Goal: Information Seeking & Learning: Learn about a topic

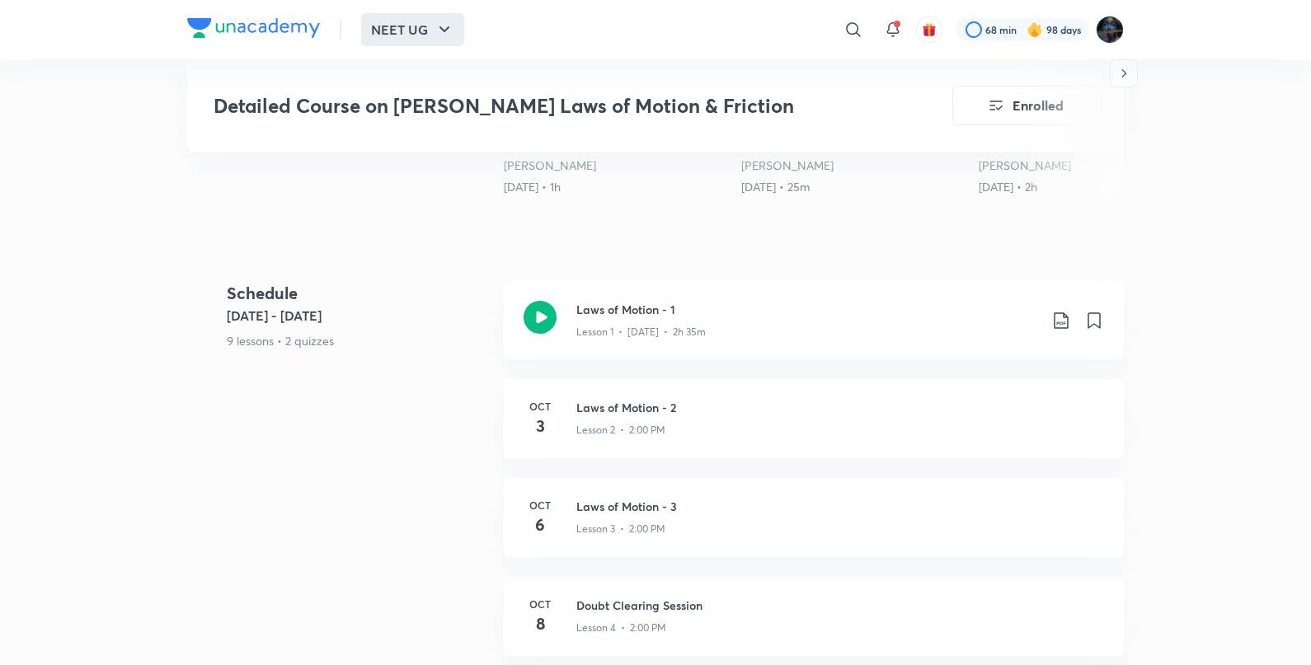
click at [433, 31] on button "NEET UG" at bounding box center [412, 29] width 103 height 33
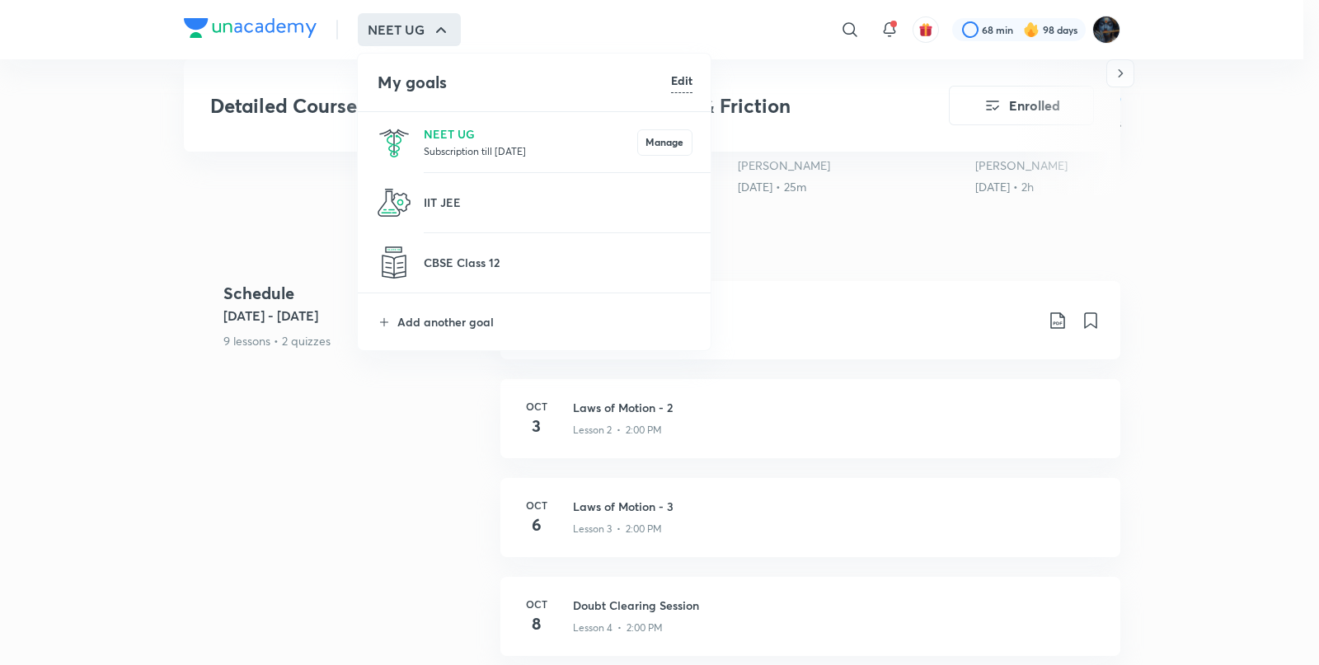
click at [500, 162] on li "NEET UG Subscription till [DATE] Manage" at bounding box center [535, 142] width 354 height 60
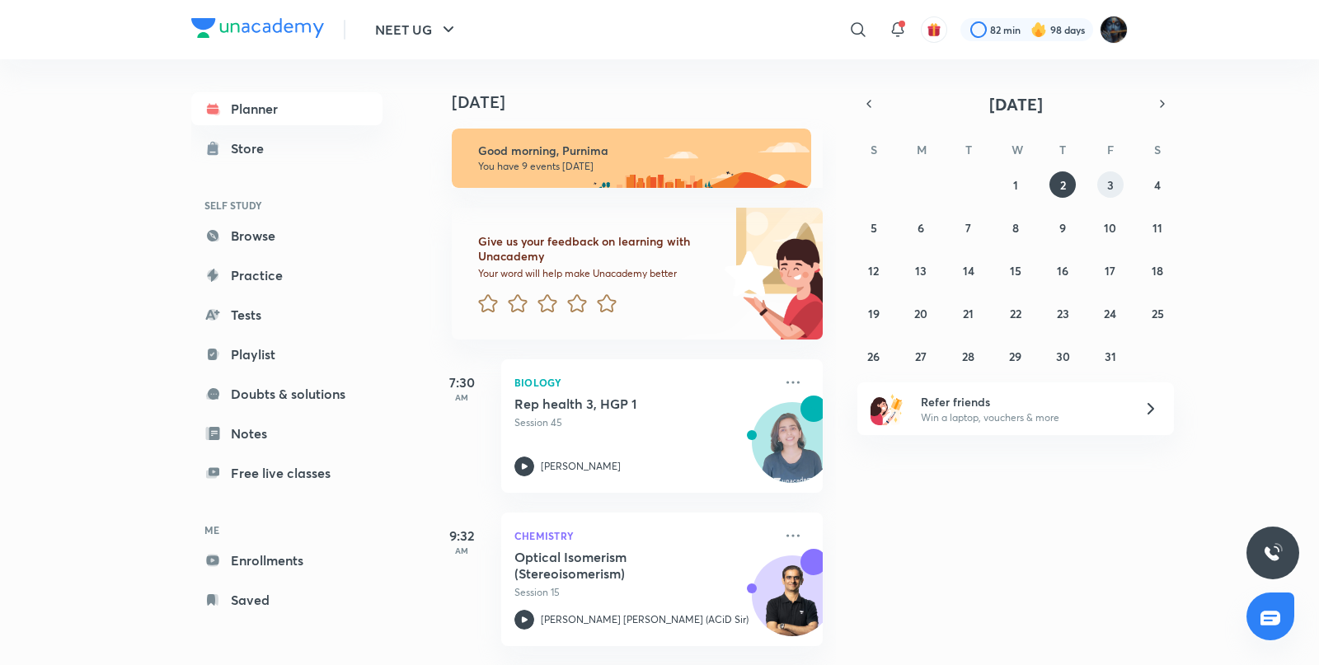
click at [1101, 185] on button "3" at bounding box center [1110, 184] width 26 height 26
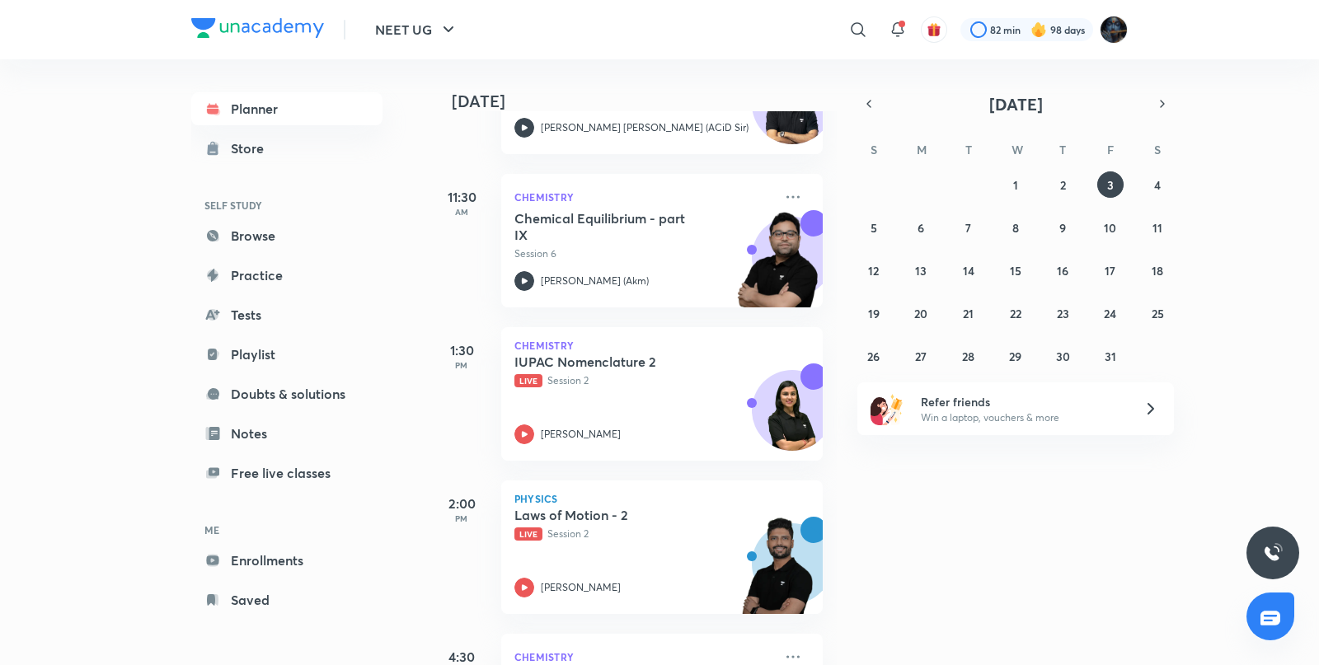
scroll to position [495, 0]
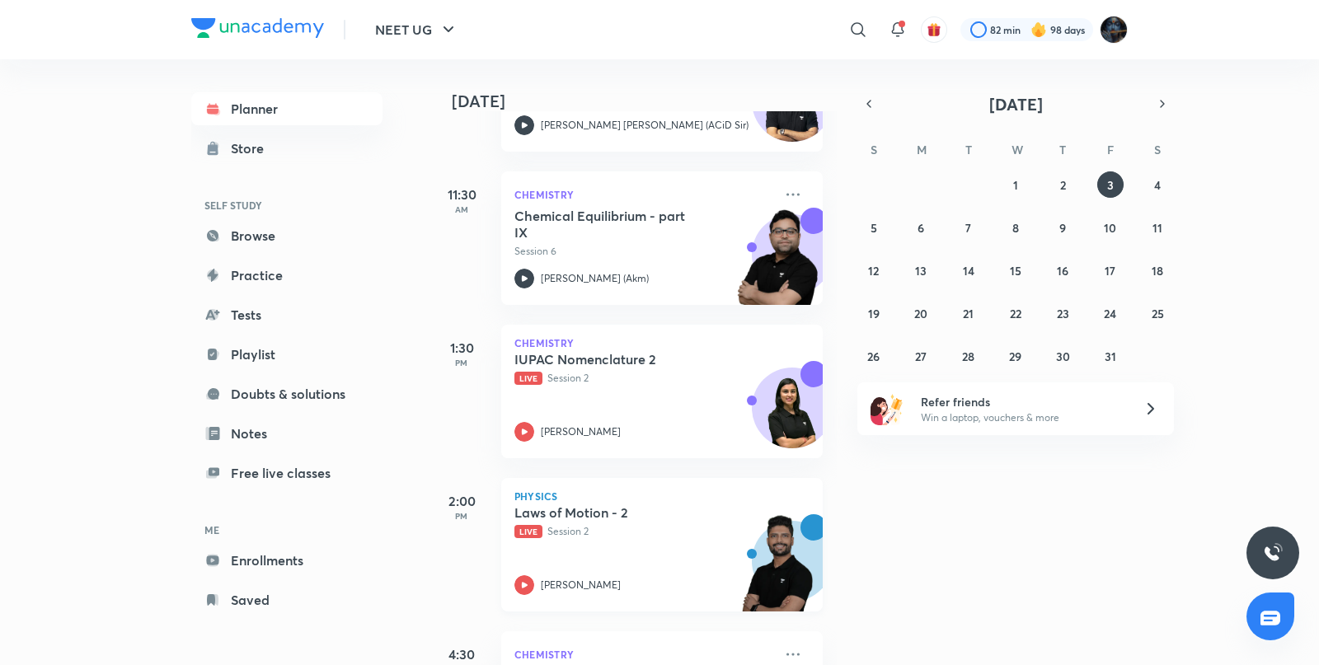
click at [532, 581] on icon at bounding box center [524, 585] width 20 height 20
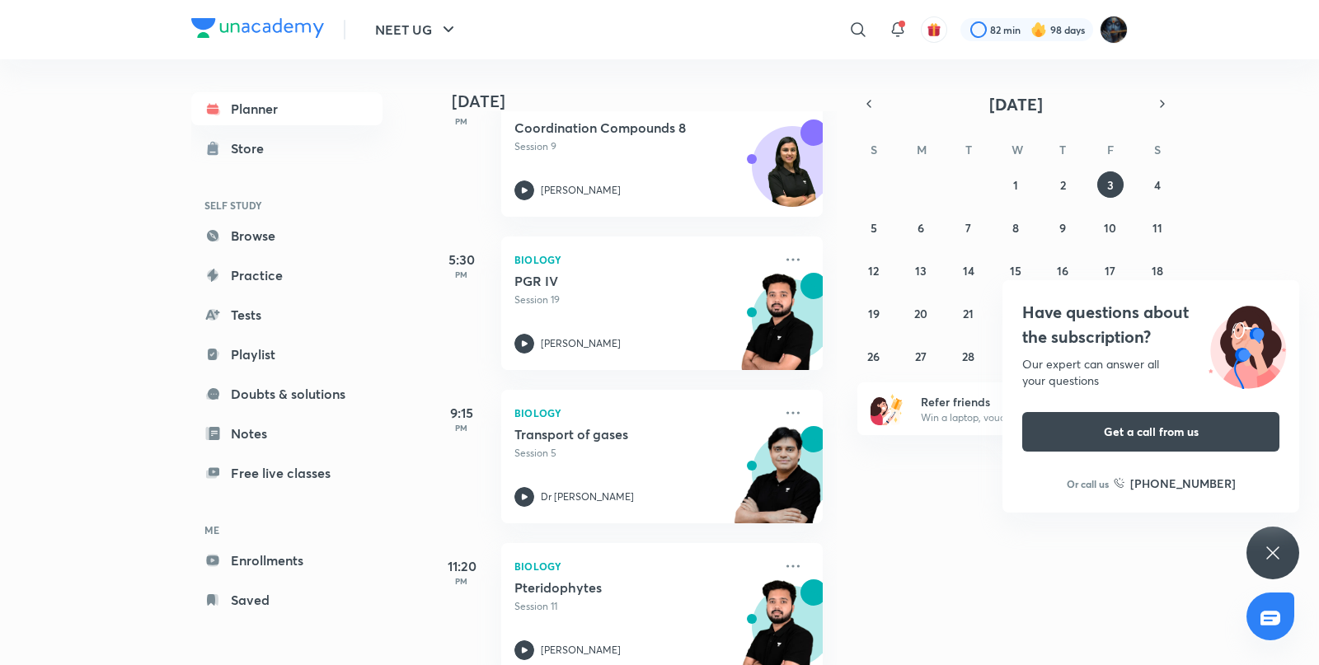
scroll to position [1074, 0]
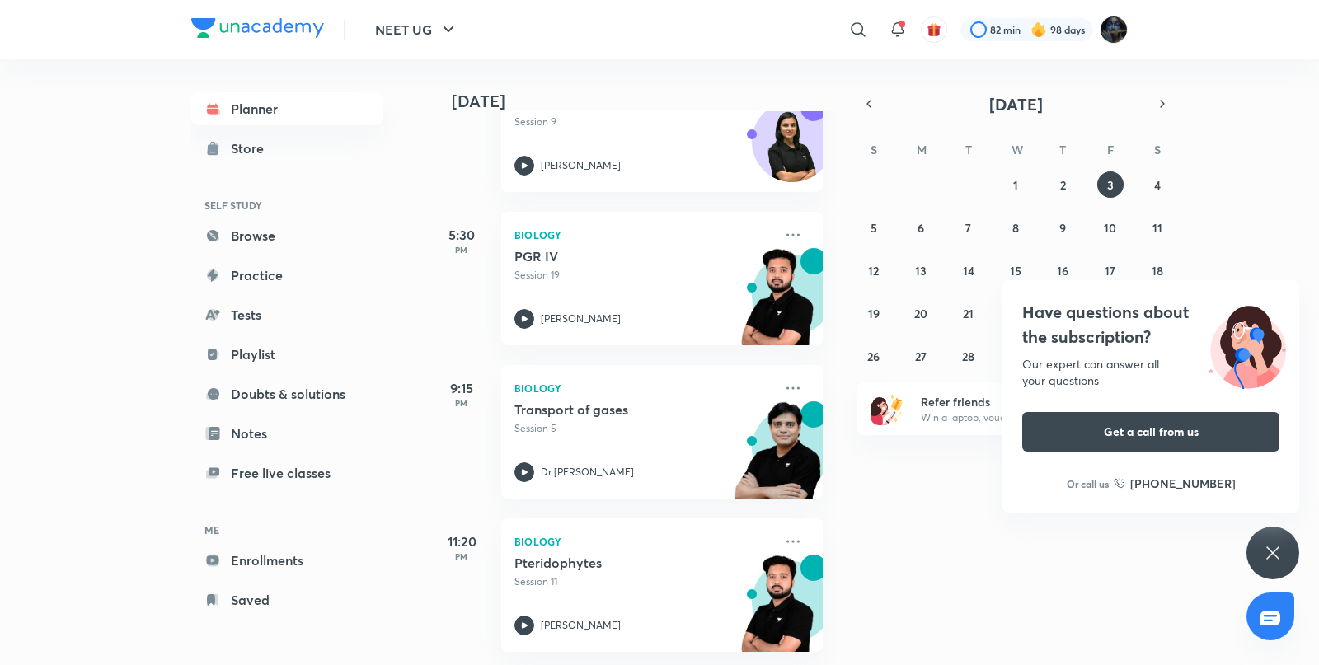
drag, startPoint x: 837, startPoint y: 501, endPoint x: 812, endPoint y: 594, distance: 95.6
click at [812, 596] on div "[DATE] Good morning, Purnima You have 9 events [DATE] Give us your feedback on …" at bounding box center [872, 362] width 887 height 606
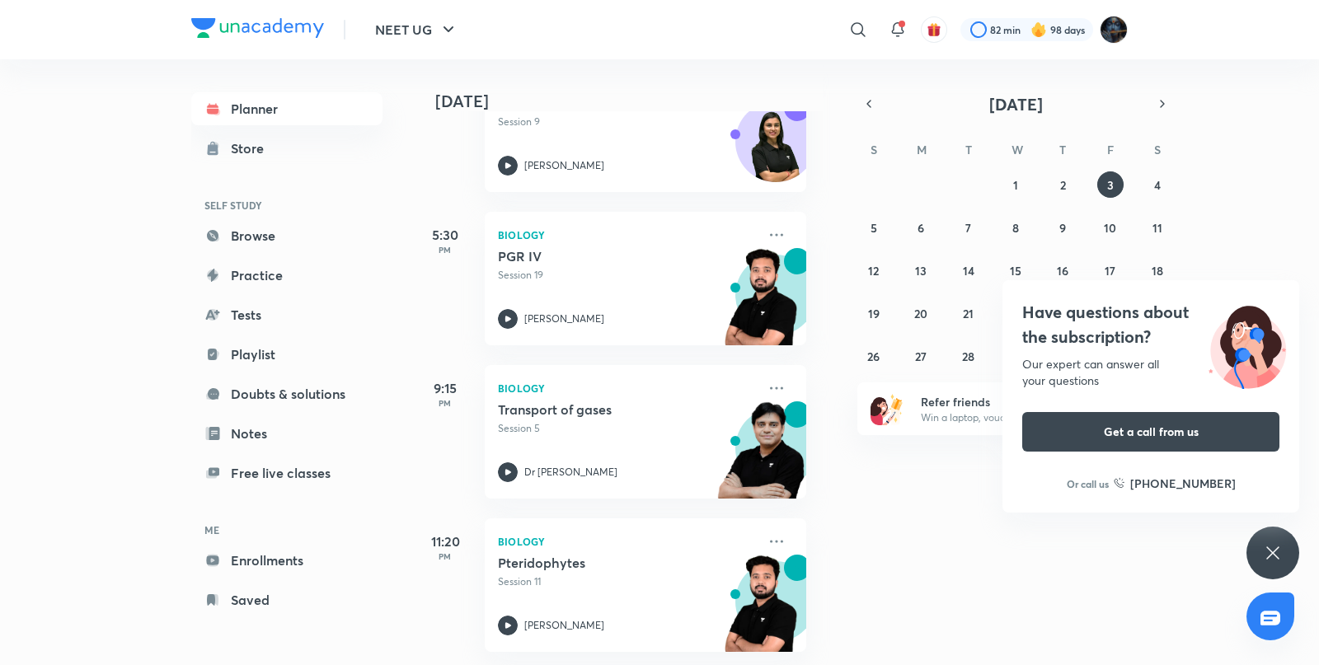
drag, startPoint x: 840, startPoint y: 526, endPoint x: 825, endPoint y: 604, distance: 79.7
click at [825, 604] on div "[DATE] Good morning, Purnima You have 9 events [DATE] Give us your feedback on …" at bounding box center [872, 362] width 887 height 606
click at [1289, 559] on div "Have questions about the subscription? Our expert can answer all your questions…" at bounding box center [1272, 553] width 53 height 53
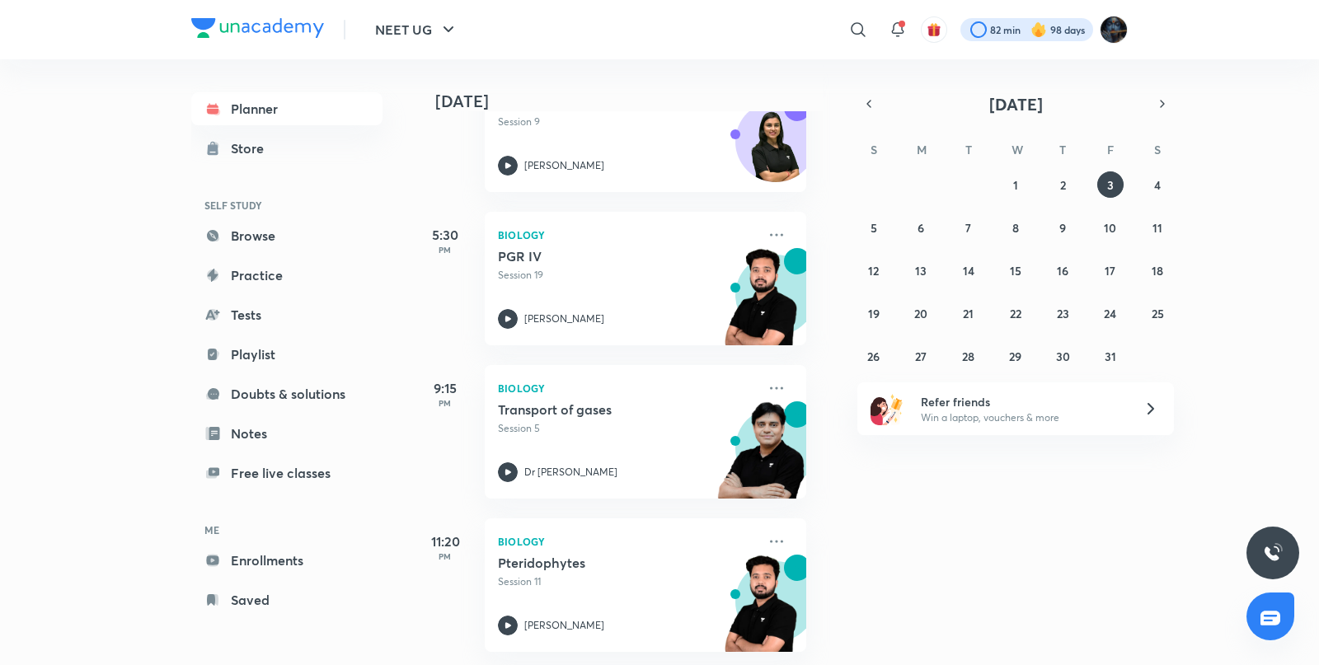
click at [1011, 37] on div at bounding box center [1026, 29] width 133 height 23
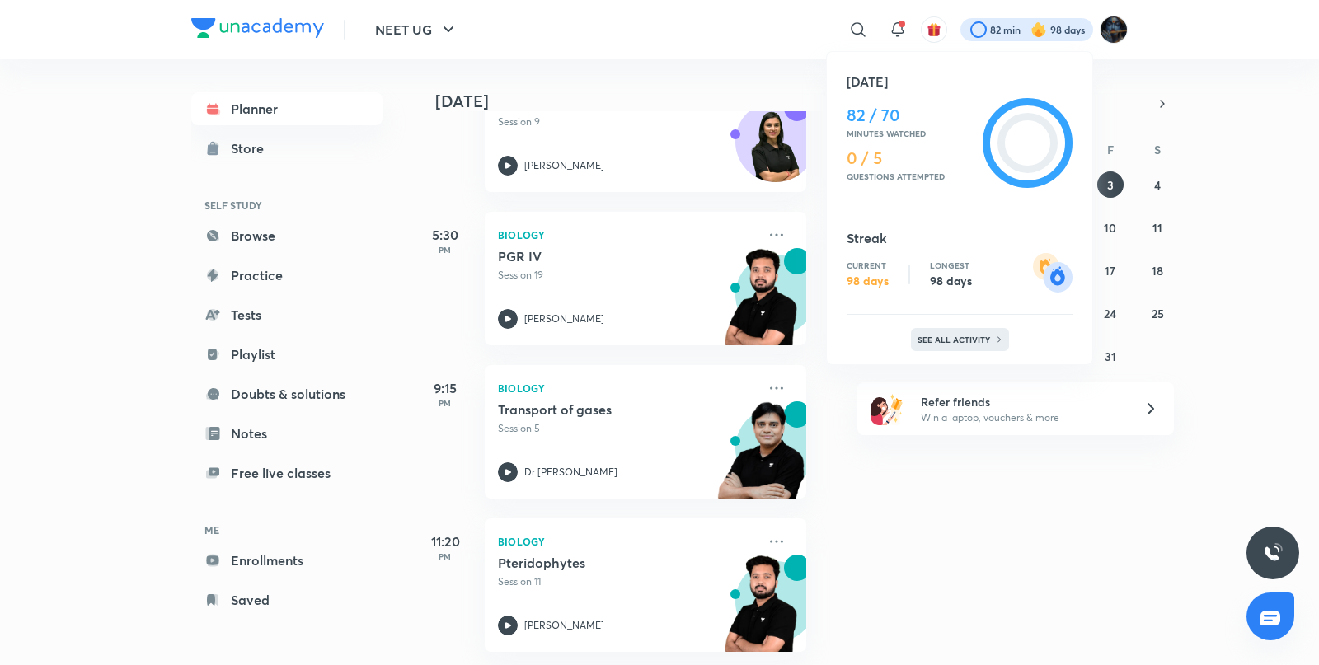
click at [951, 330] on div "See all activity" at bounding box center [960, 339] width 98 height 23
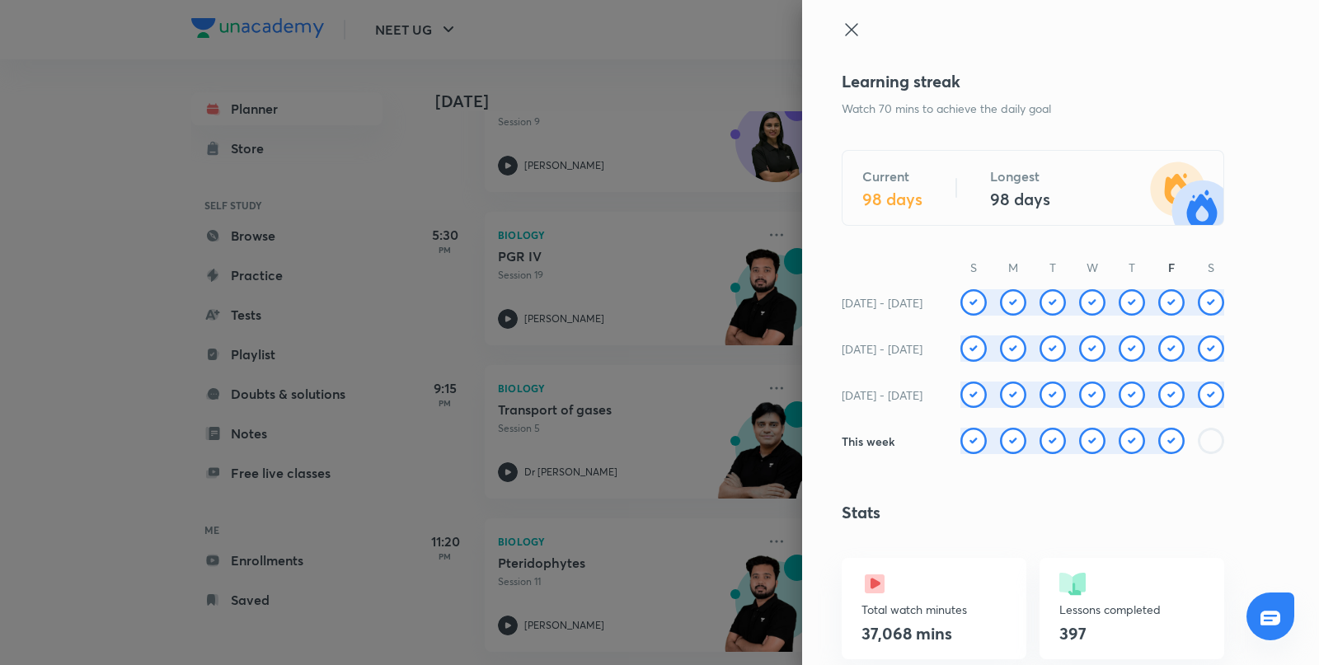
click at [847, 21] on div at bounding box center [1033, 44] width 383 height 49
click at [842, 20] on icon at bounding box center [852, 30] width 20 height 20
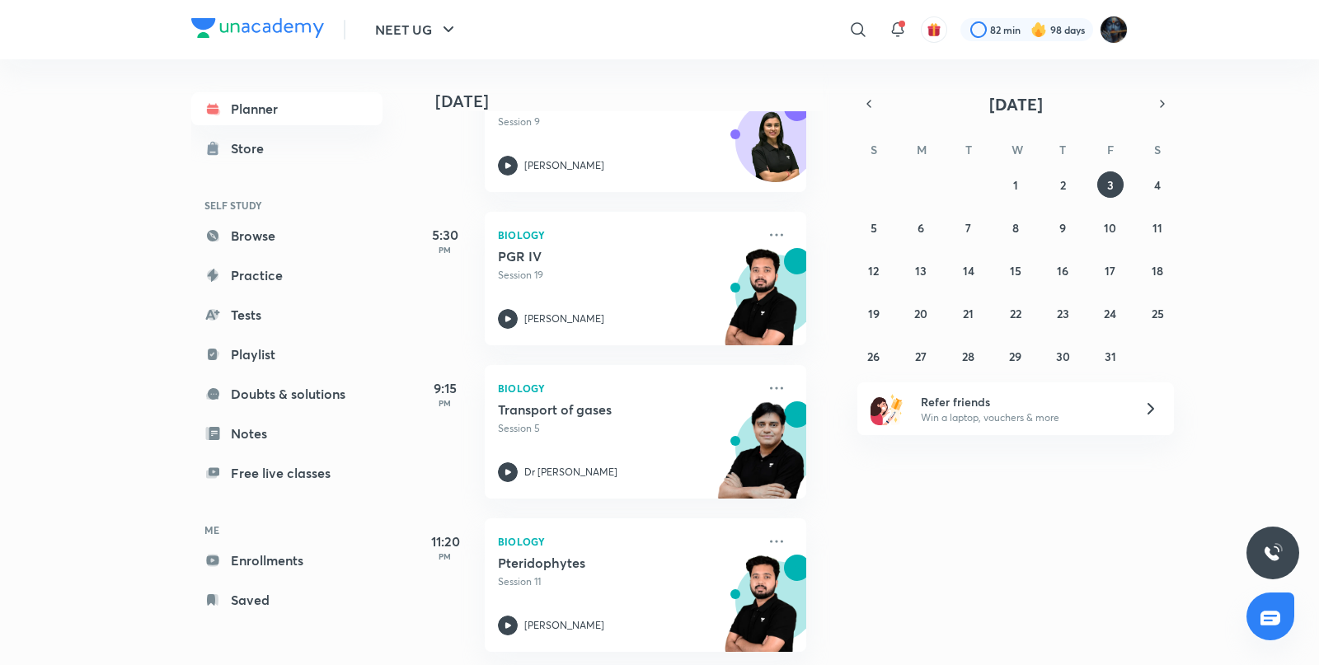
drag, startPoint x: 840, startPoint y: 442, endPoint x: 838, endPoint y: 433, distance: 9.4
click at [838, 433] on div "[DATE] Good morning, Purnima You have 9 events [DATE] Give us your feedback on …" at bounding box center [872, 362] width 887 height 606
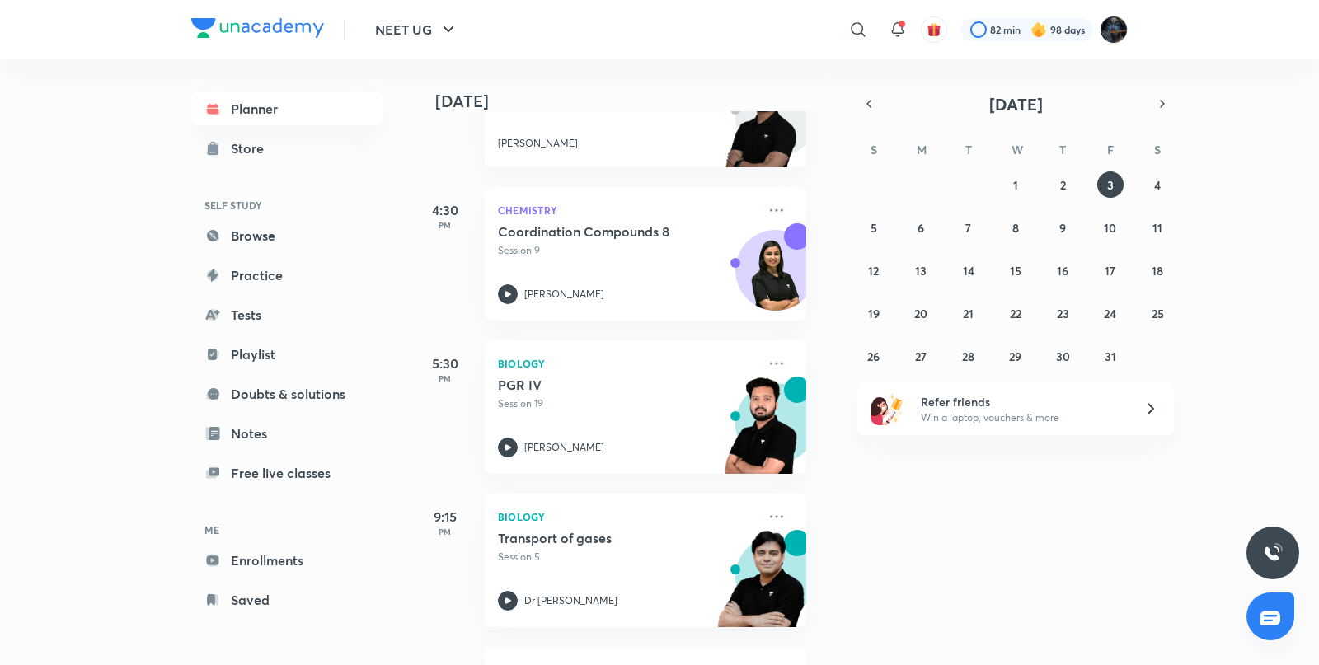
scroll to position [949, 16]
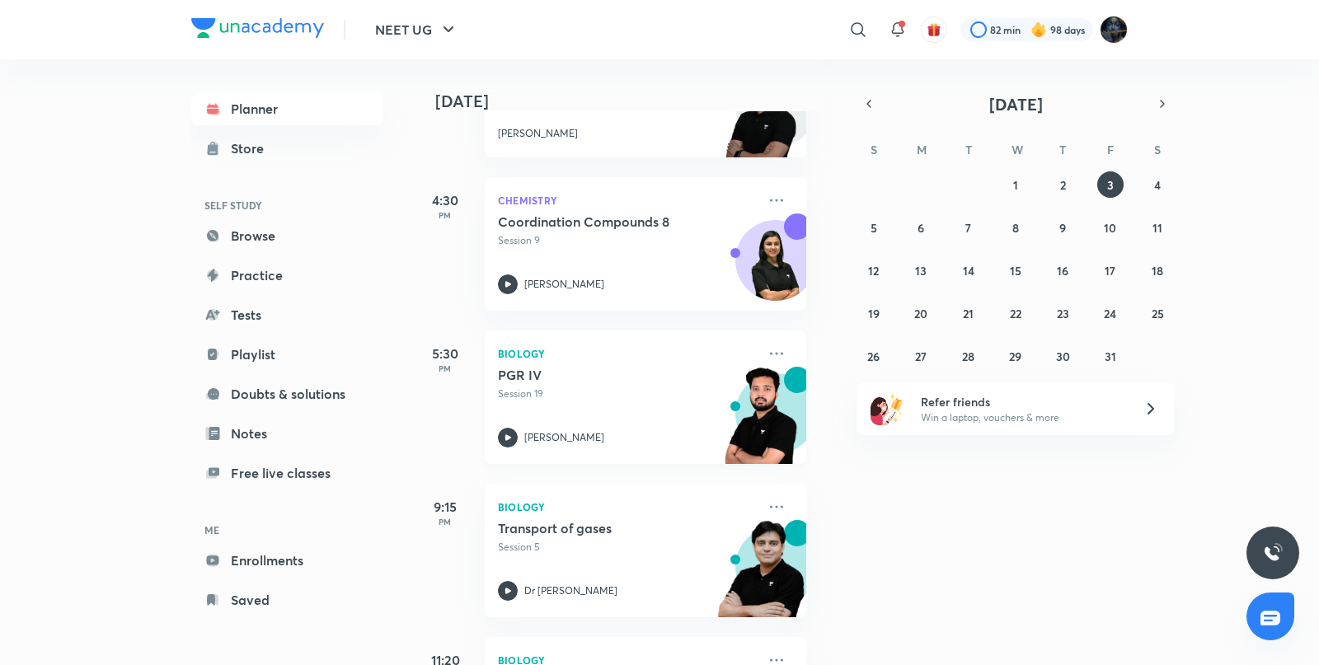
click at [508, 433] on icon at bounding box center [508, 438] width 20 height 20
